Goal: Browse casually

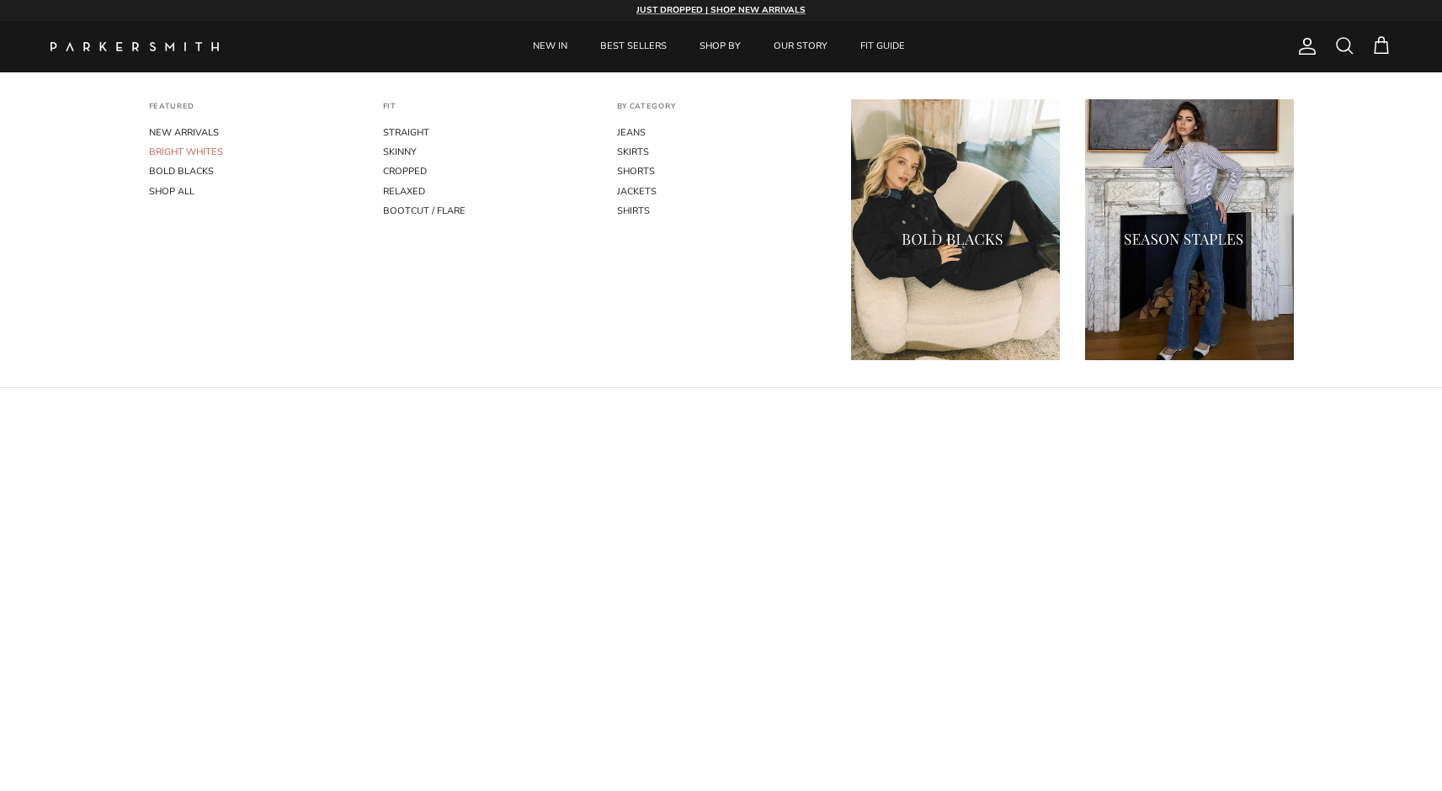
click at [195, 151] on link "BRIGHT WHITES" at bounding box center [253, 151] width 209 height 19
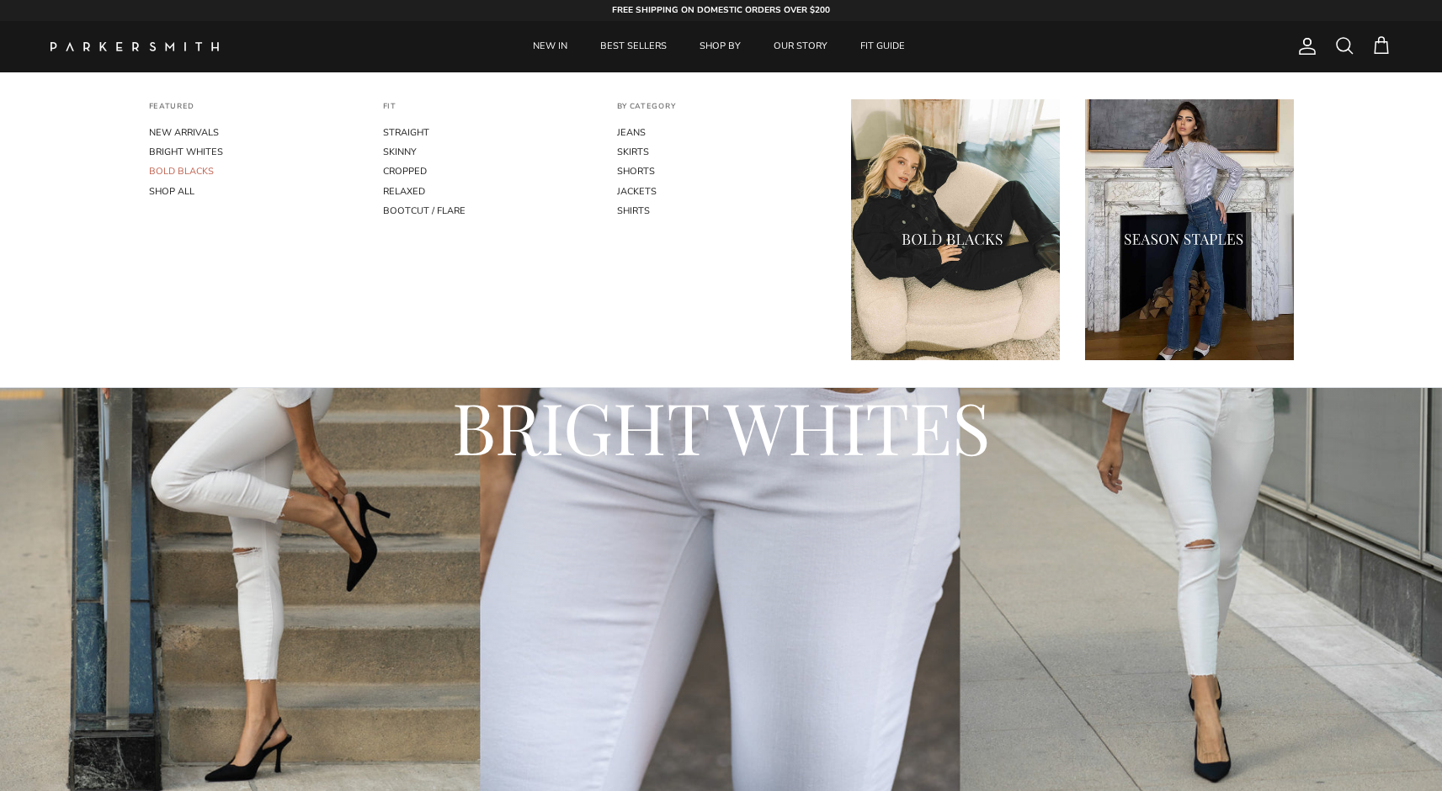
click at [197, 174] on link "BOLD BLACKS" at bounding box center [253, 171] width 209 height 19
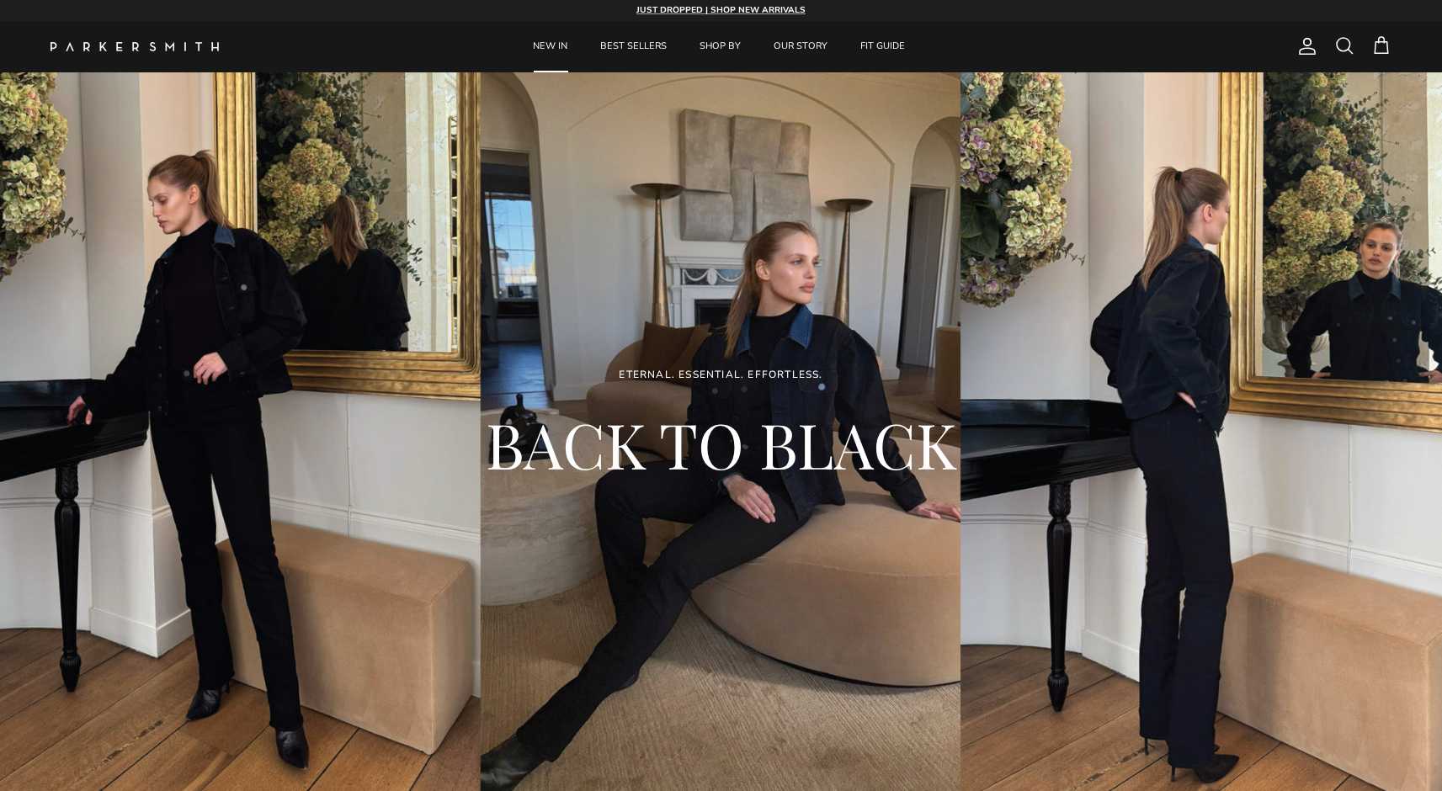
click at [540, 42] on link "NEW IN" at bounding box center [550, 46] width 65 height 51
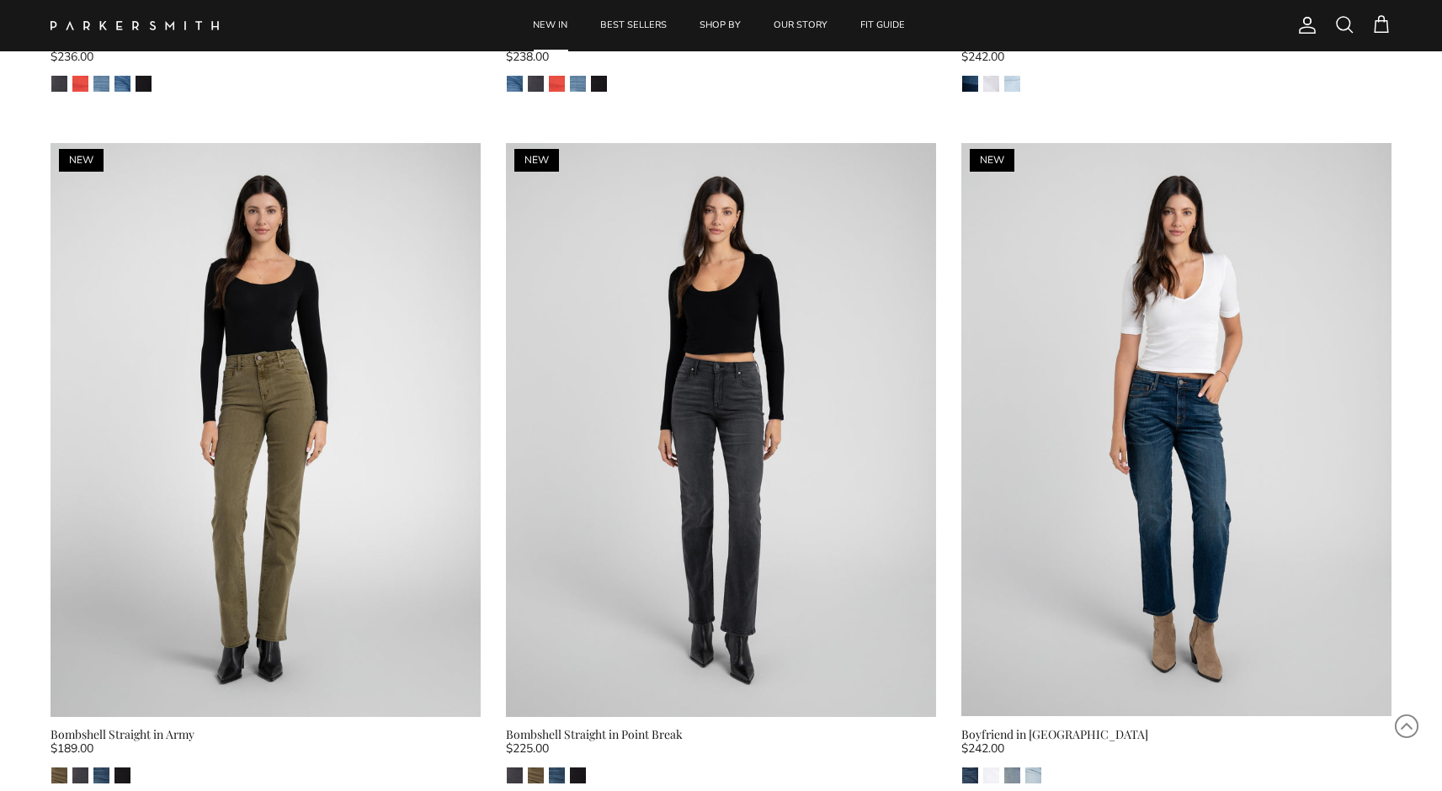
scroll to position [4635, 0]
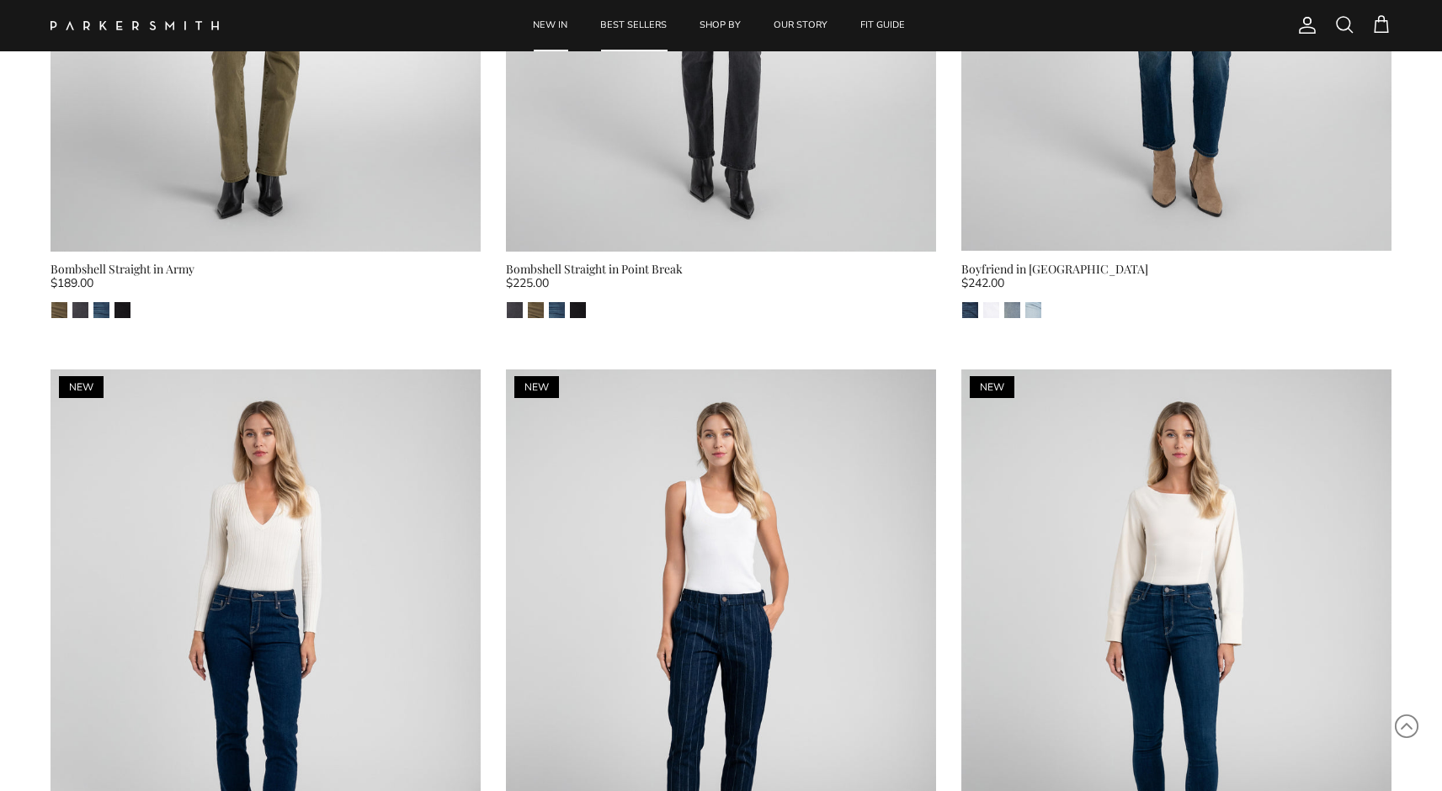
click at [622, 22] on link "BEST SELLERS" at bounding box center [633, 25] width 97 height 51
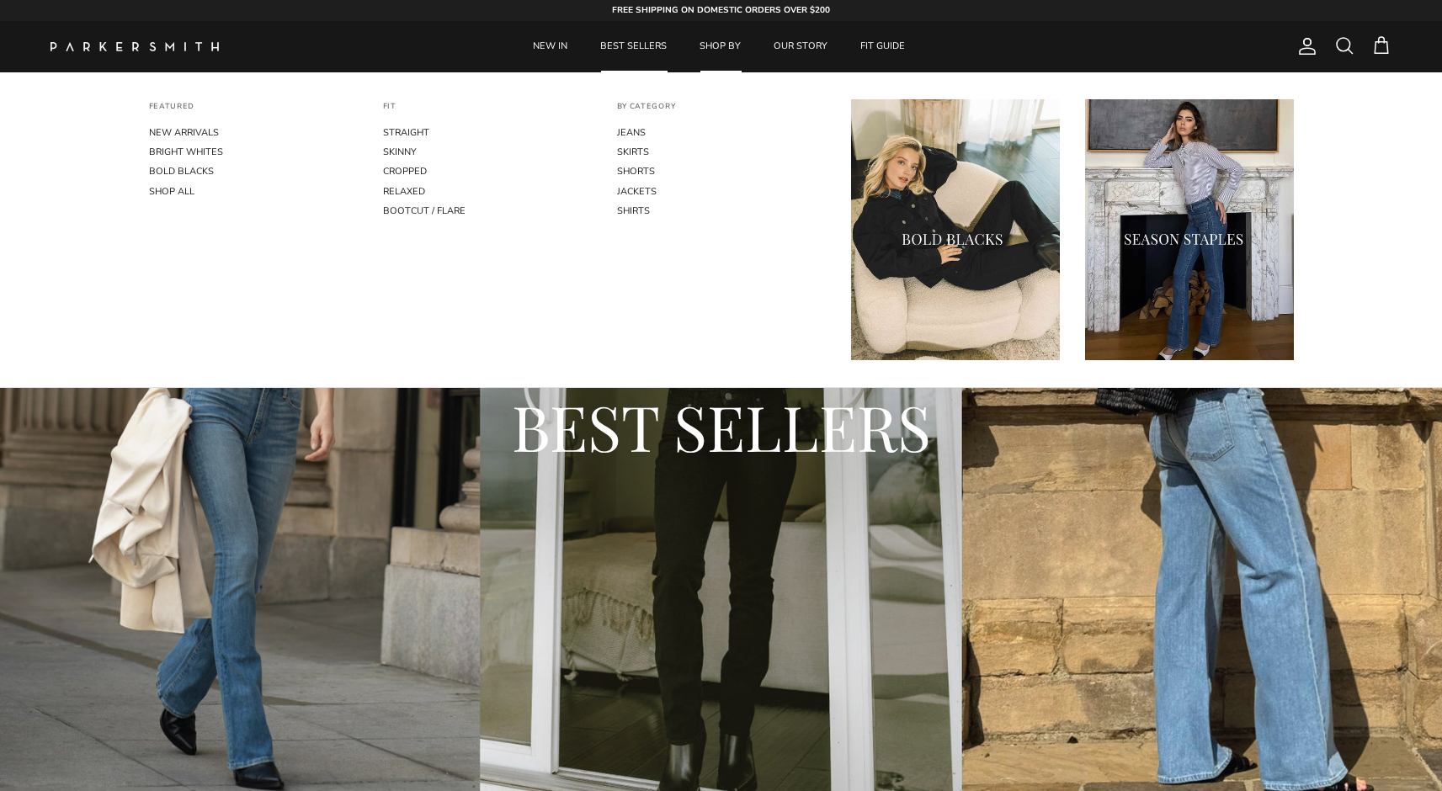
click at [717, 32] on link "SHOP BY" at bounding box center [720, 46] width 72 height 51
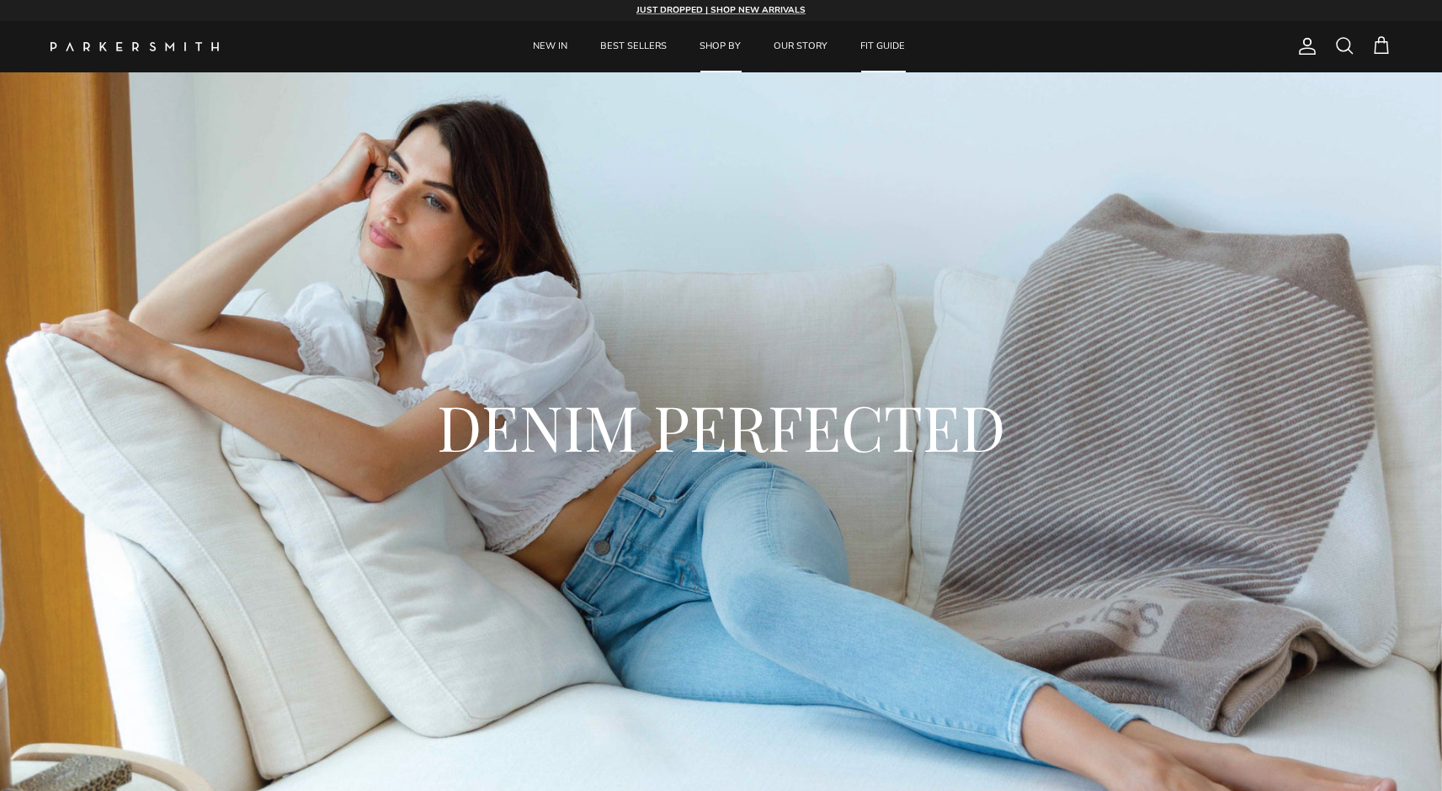
click at [885, 45] on link "FIT GUIDE" at bounding box center [882, 46] width 75 height 51
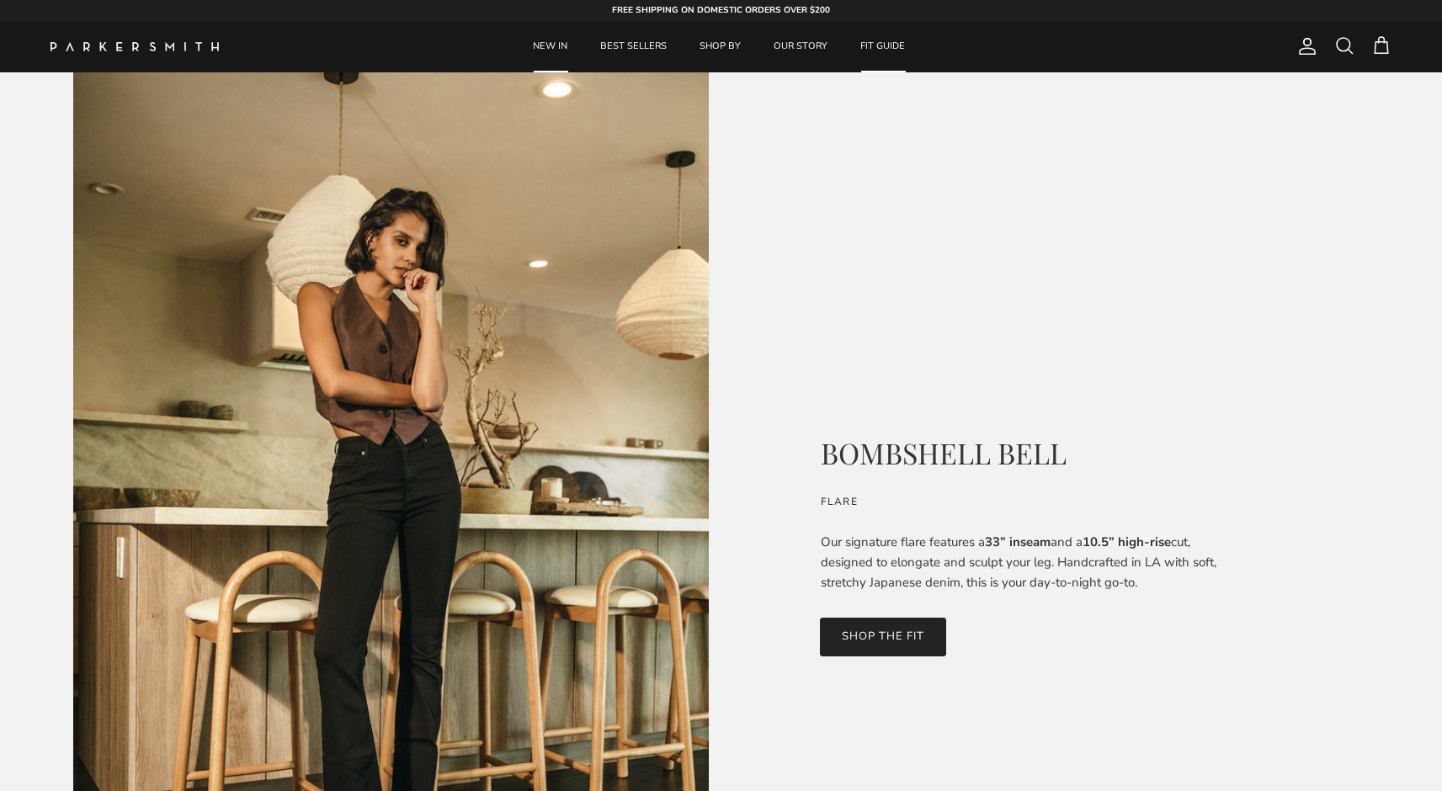
click at [568, 38] on link "NEW IN" at bounding box center [550, 46] width 65 height 51
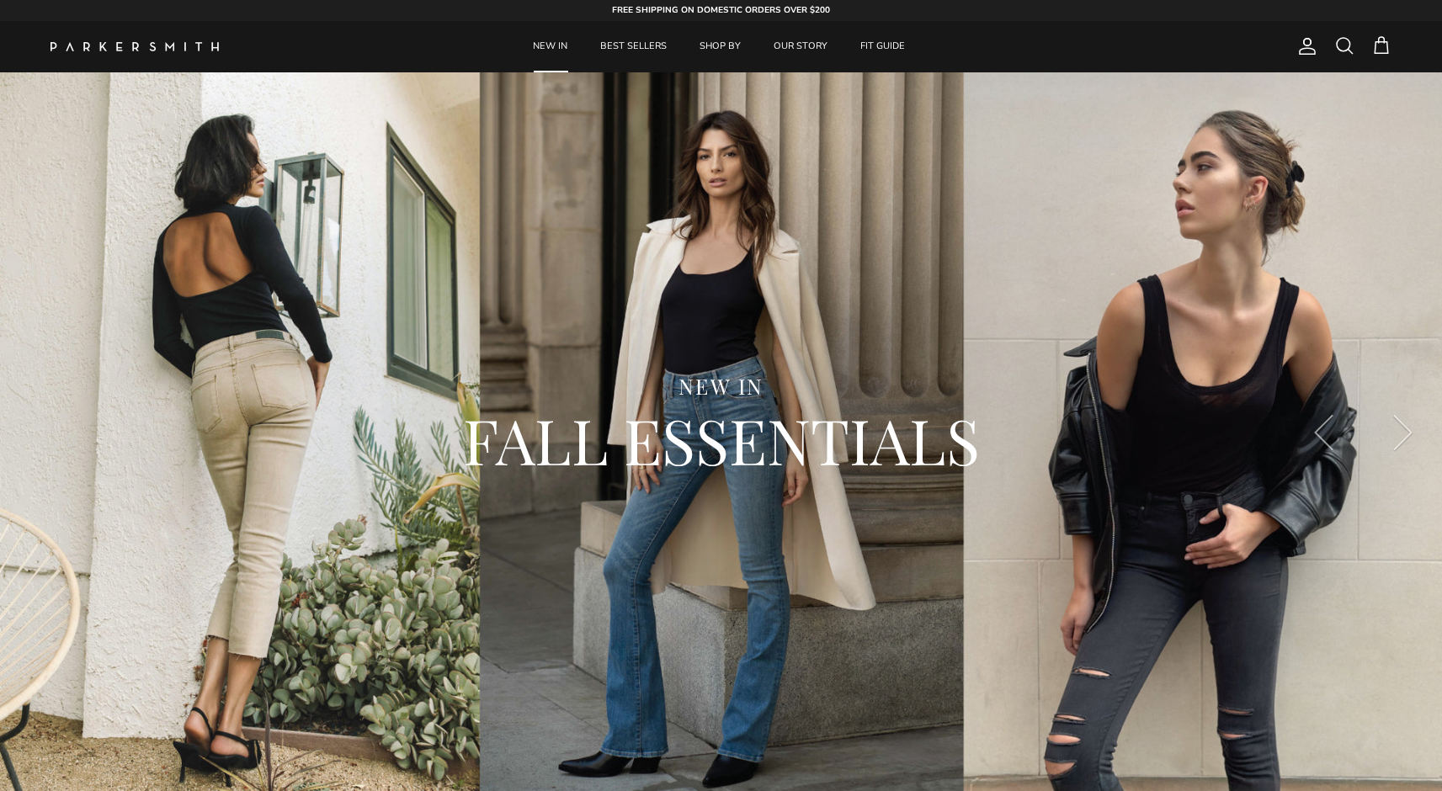
click at [183, 45] on img at bounding box center [134, 46] width 168 height 9
